Goal: Find specific page/section: Find specific page/section

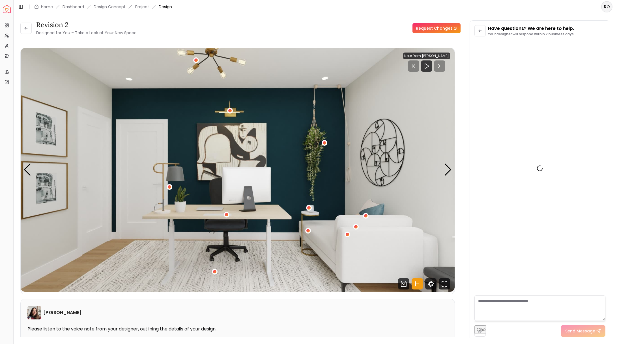
scroll to position [1167, 0]
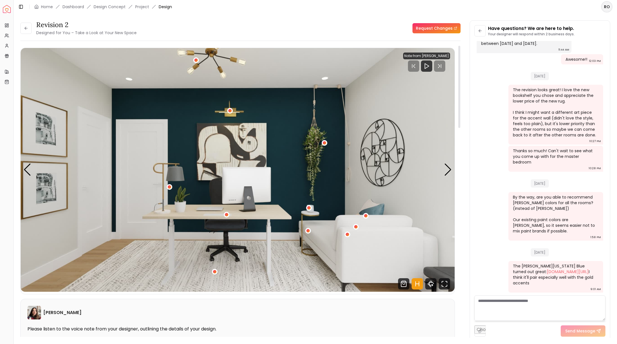
click at [435, 168] on img "1 / 5" at bounding box center [238, 170] width 434 height 244
click at [452, 168] on img "1 / 5" at bounding box center [238, 170] width 434 height 244
click at [446, 168] on div "Next slide" at bounding box center [448, 170] width 8 height 12
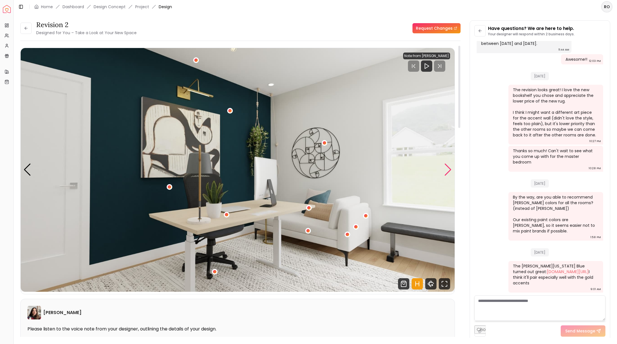
click at [446, 168] on div "Next slide" at bounding box center [448, 170] width 8 height 12
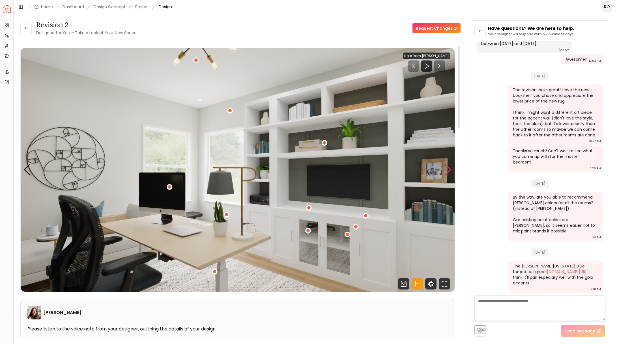
click at [446, 168] on div "Next slide" at bounding box center [448, 170] width 8 height 12
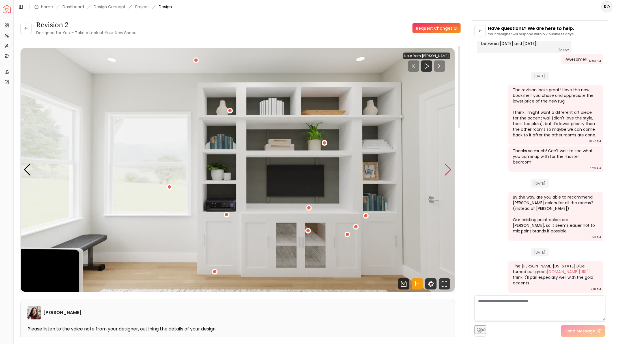
click at [446, 168] on div "Next slide" at bounding box center [448, 170] width 8 height 12
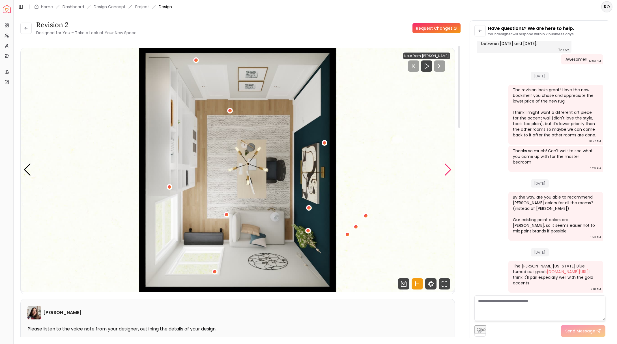
click at [446, 168] on div "Next slide" at bounding box center [448, 170] width 8 height 12
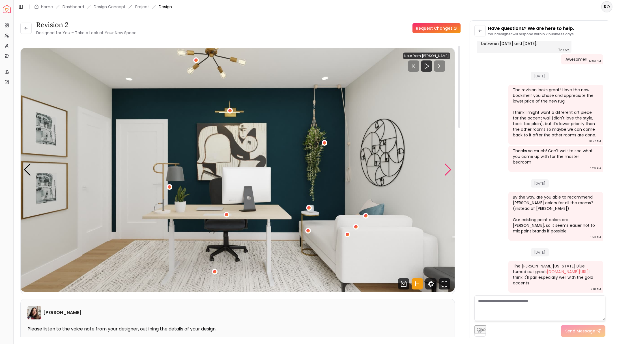
click at [446, 168] on div "Next slide" at bounding box center [448, 170] width 8 height 12
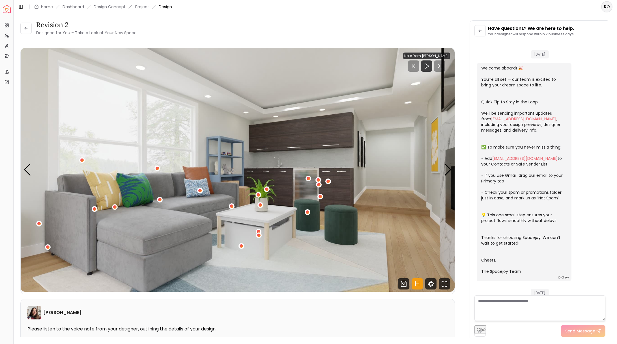
scroll to position [387, 0]
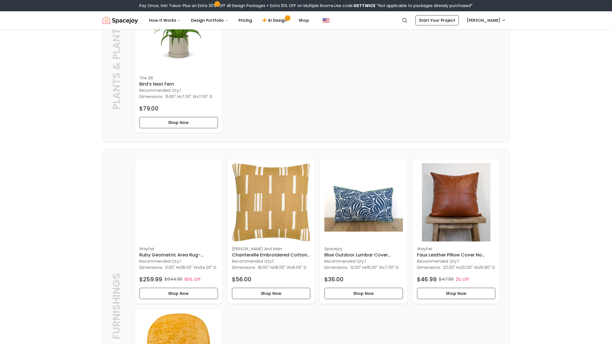
scroll to position [1168, 0]
